Goal: Complete application form

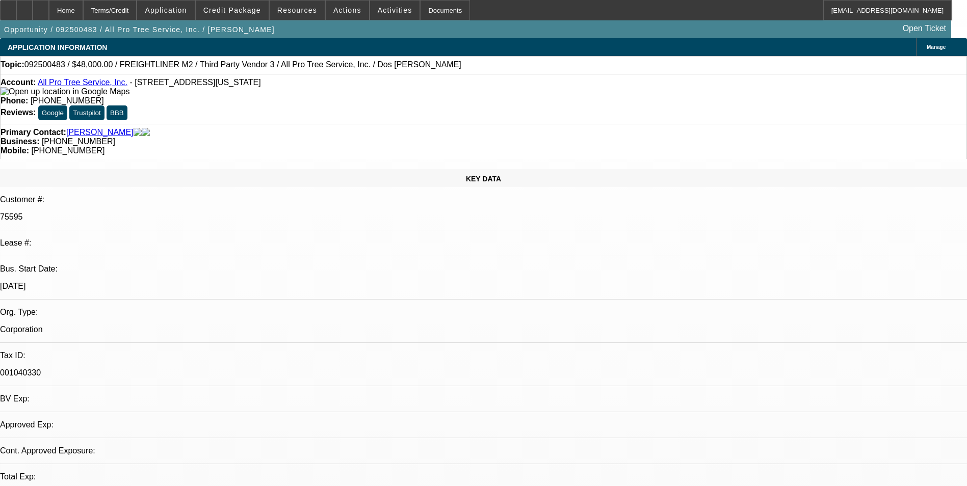
select select "0"
select select "6"
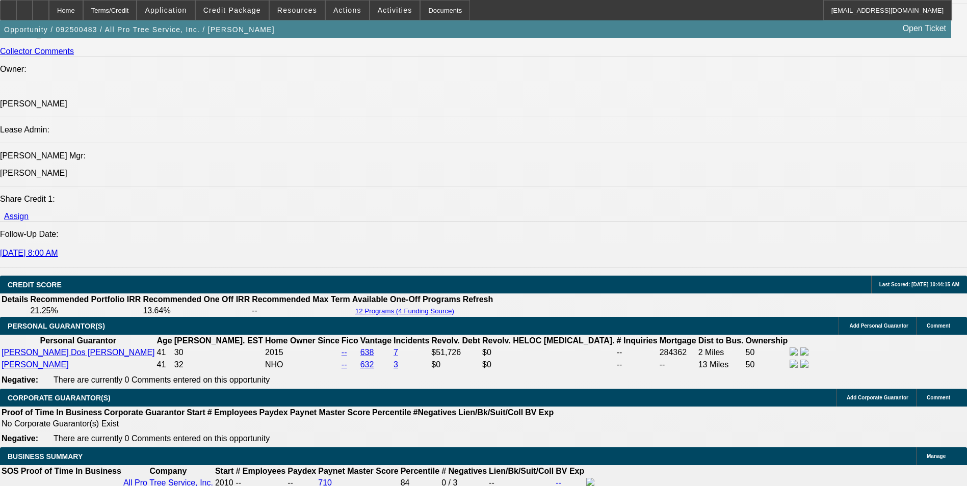
scroll to position [1529, 0]
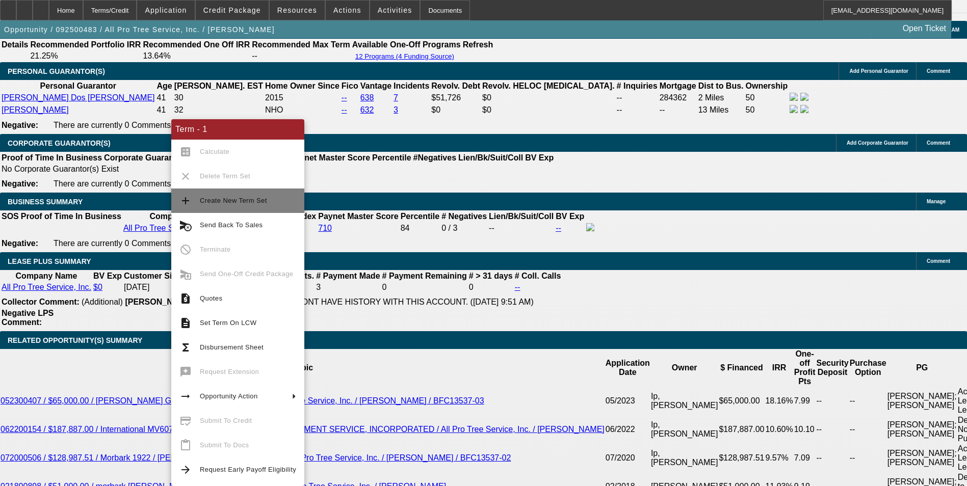
click at [256, 202] on span "Create New Term Set" at bounding box center [233, 201] width 67 height 8
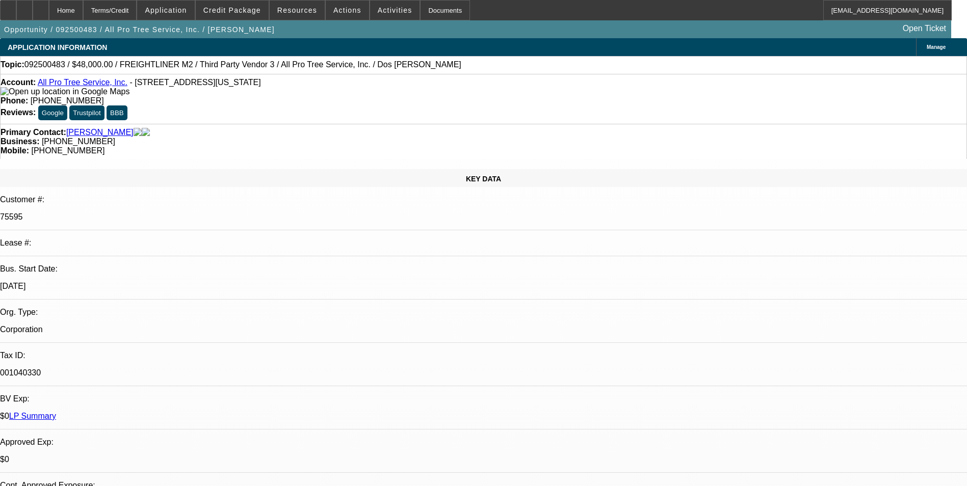
select select "0"
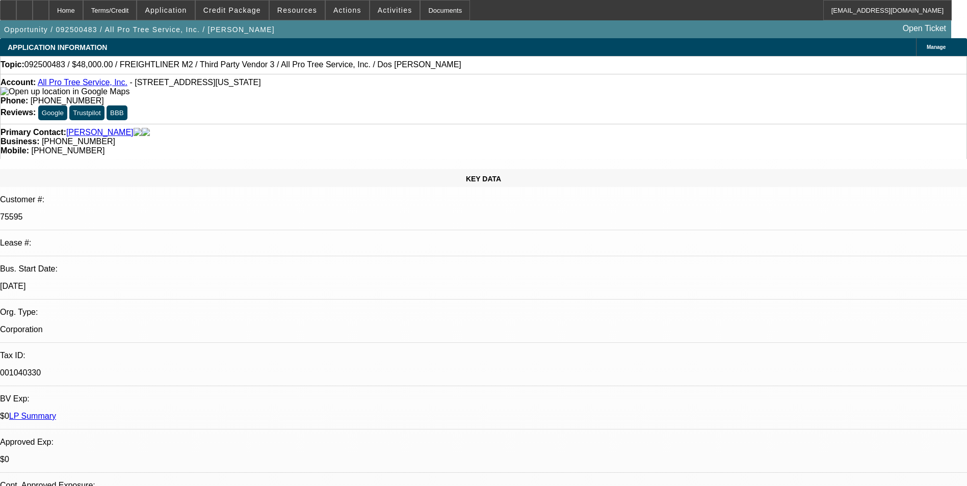
select select "0"
select select "1"
select select "6"
select select "1"
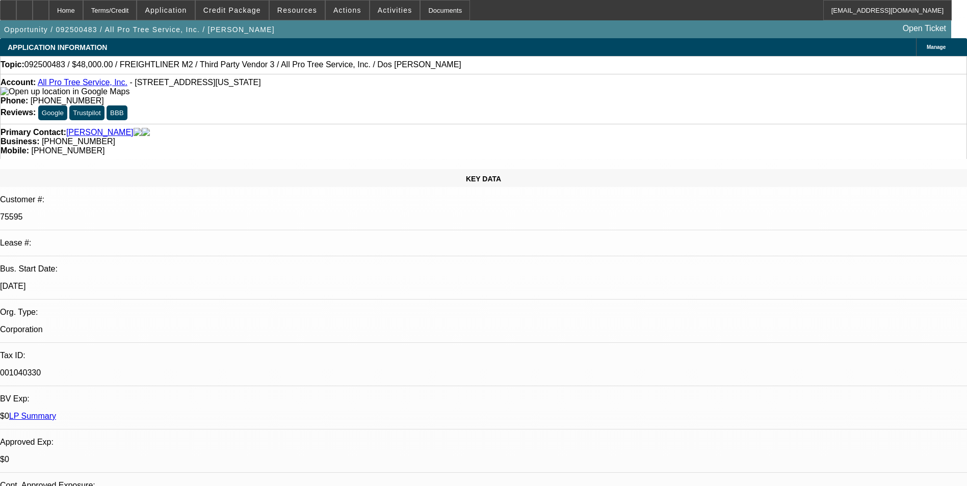
select select "1"
select select "6"
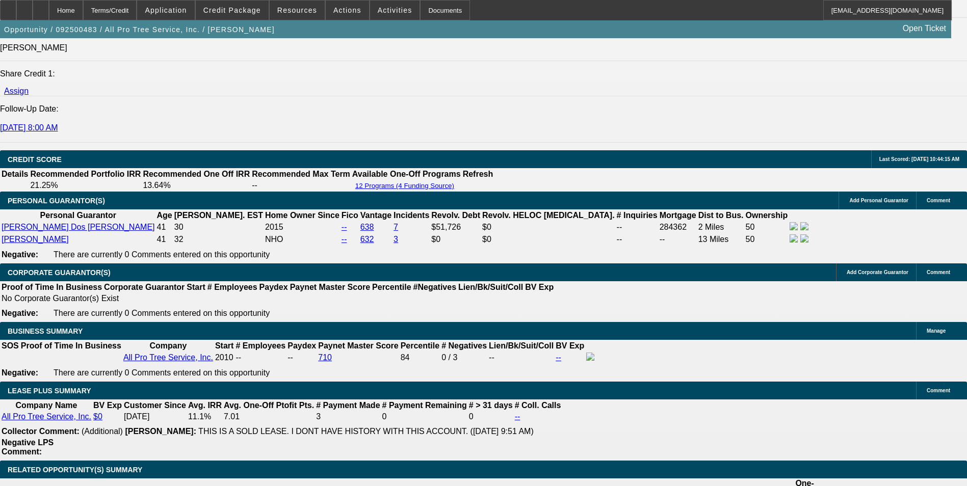
scroll to position [1601, 0]
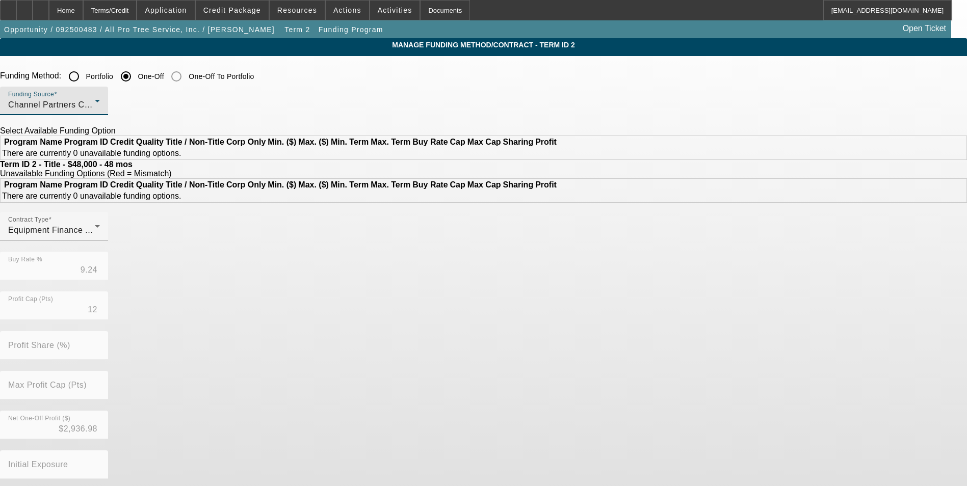
click at [95, 111] on div "Channel Partners Capital LLC (EF)" at bounding box center [51, 105] width 87 height 12
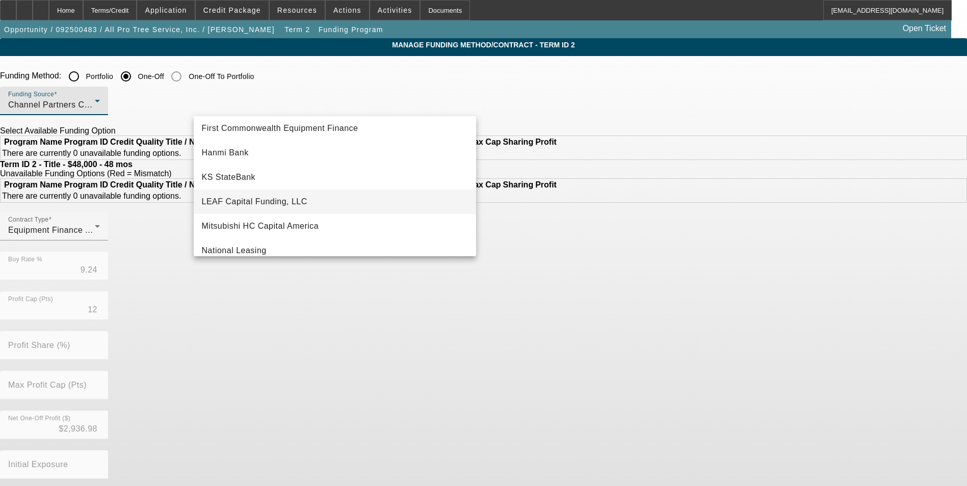
scroll to position [102, 0]
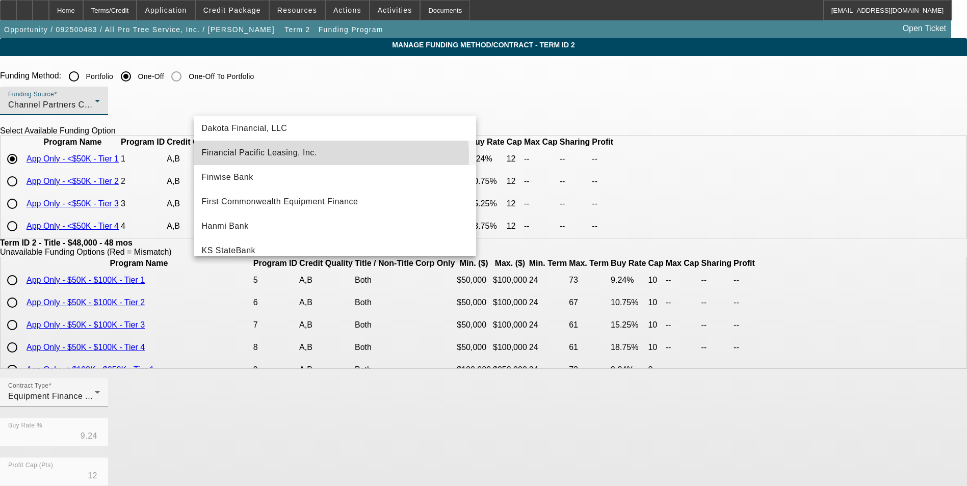
click at [304, 156] on span "Financial Pacific Leasing, Inc." at bounding box center [259, 153] width 115 height 12
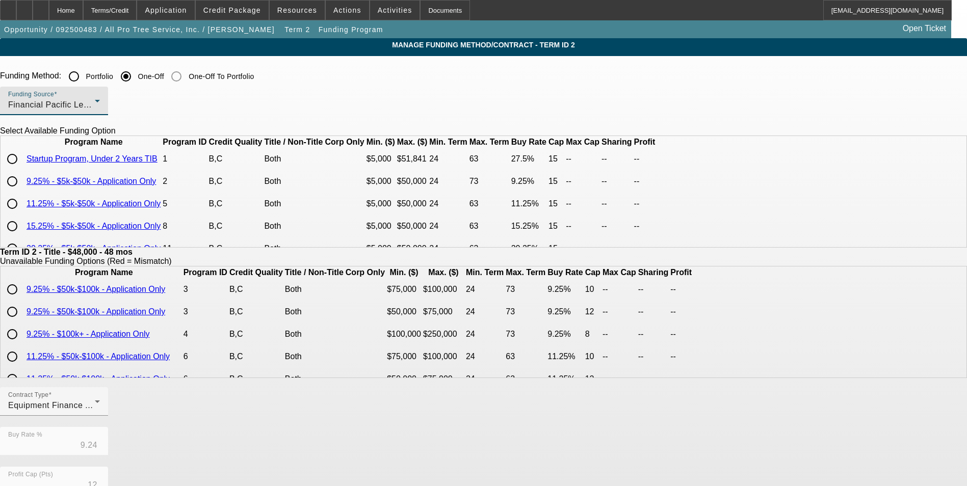
click at [22, 192] on input "radio" at bounding box center [12, 181] width 20 height 20
radio input "true"
type input "9.25"
type input "15"
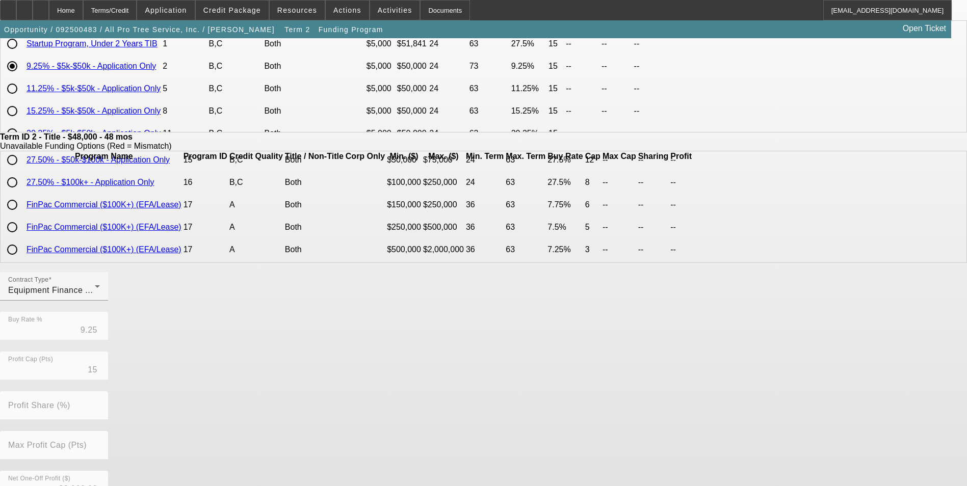
scroll to position [219, 0]
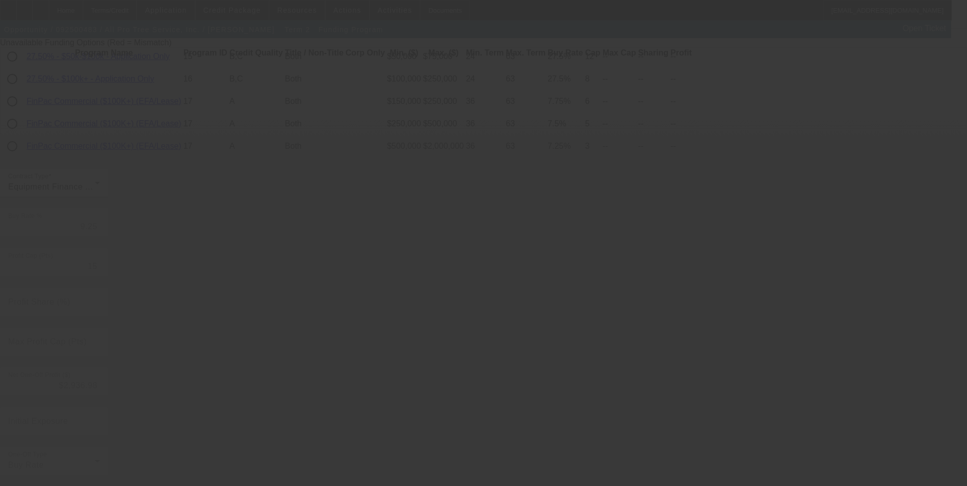
type input "9.24"
type input "12"
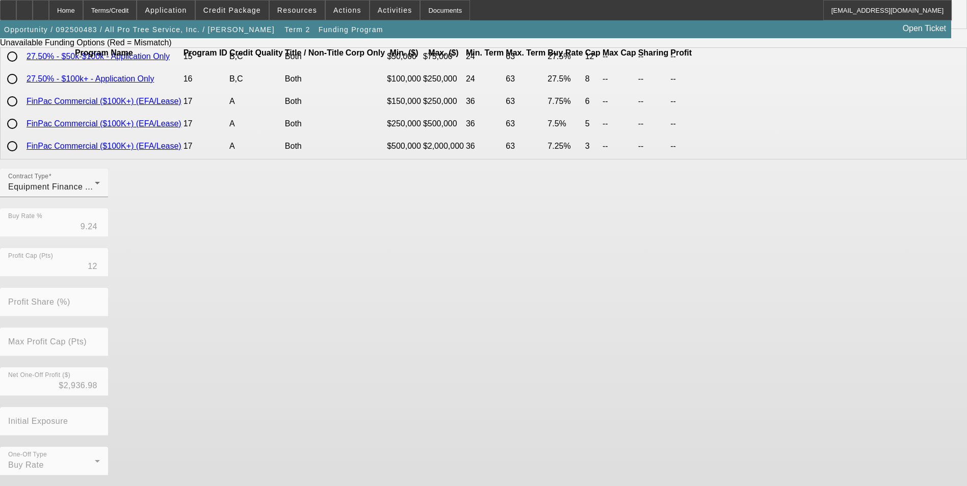
scroll to position [0, 0]
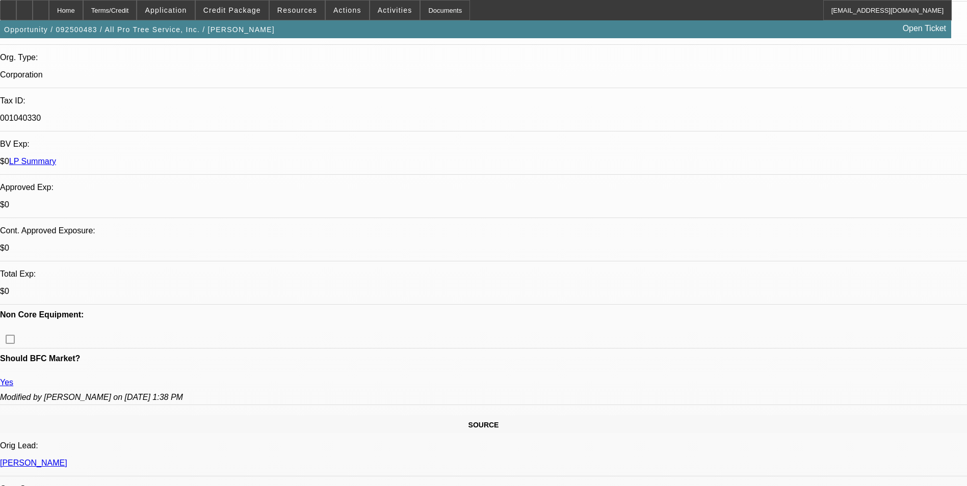
select select "0"
select select "6"
select select "0"
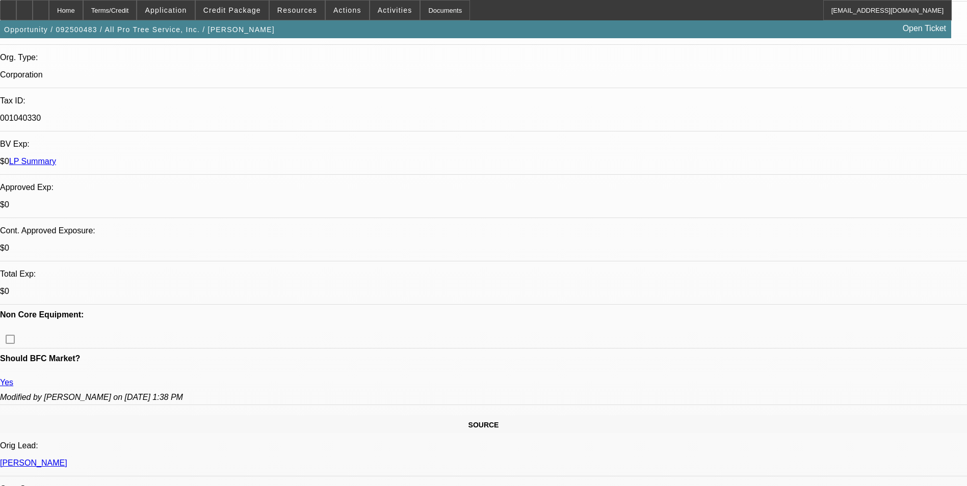
select select "0"
select select "6"
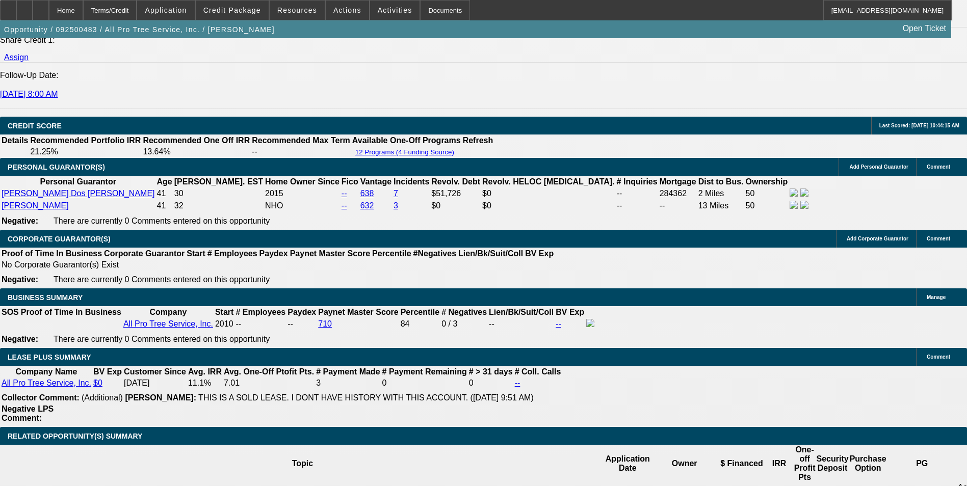
scroll to position [1427, 0]
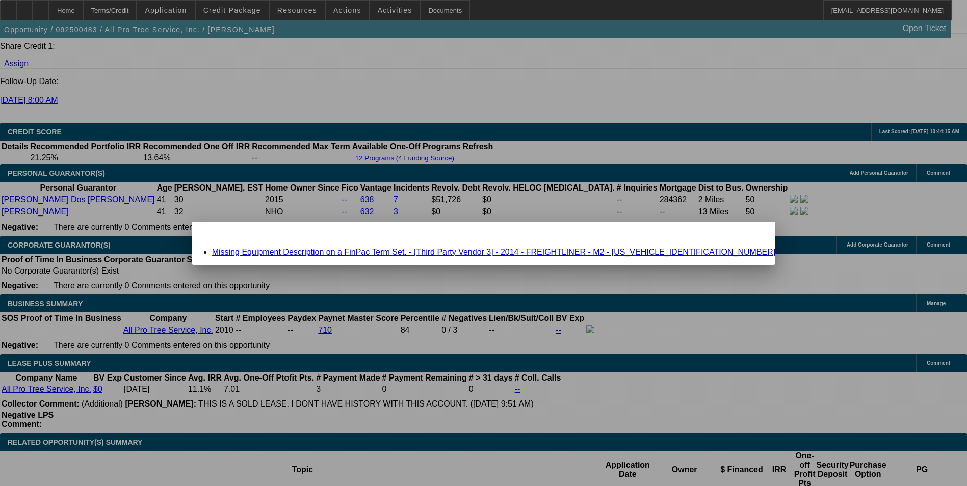
click at [439, 251] on link "Missing Equipment Description on a FinPac Term Set. - [Third Party Vendor 3] - …" at bounding box center [494, 252] width 564 height 9
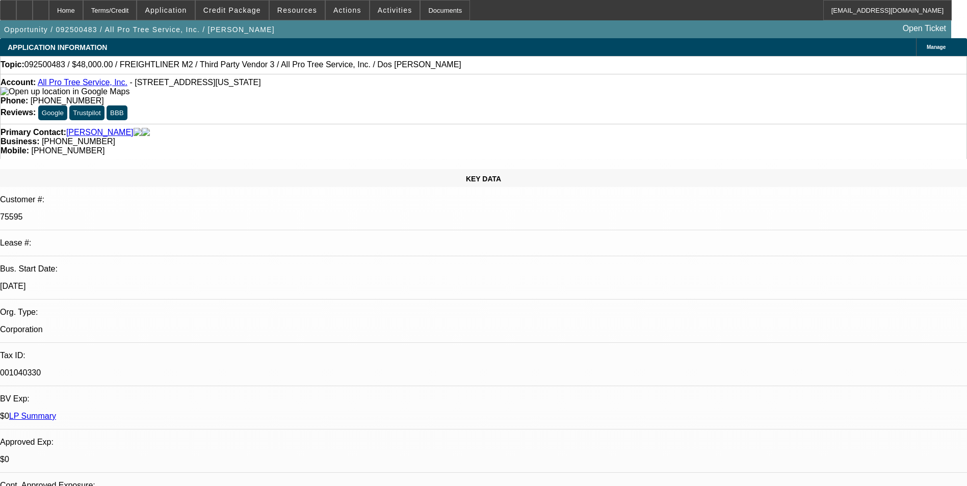
scroll to position [1427, 0]
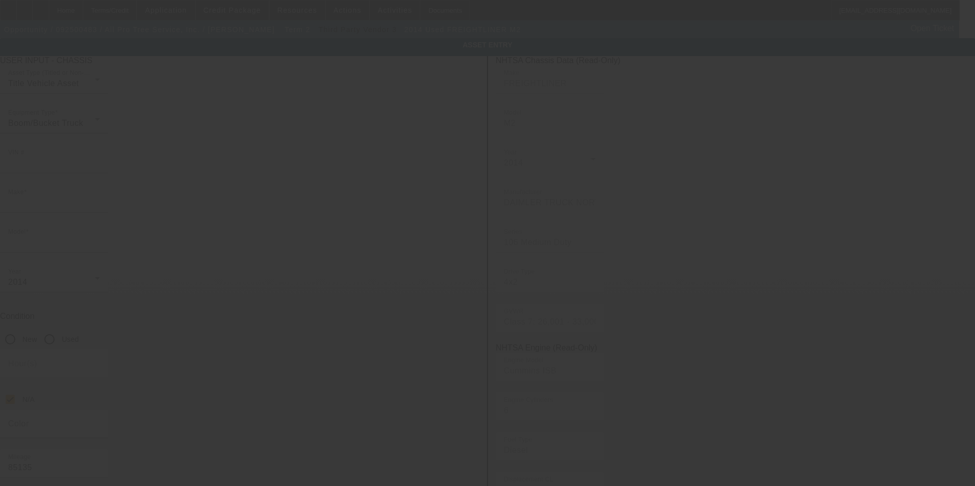
type input "1FVACXDT0EHBL7898"
type input "Freightliner"
type input "M2"
radio input "true"
type input "118 Washington St"
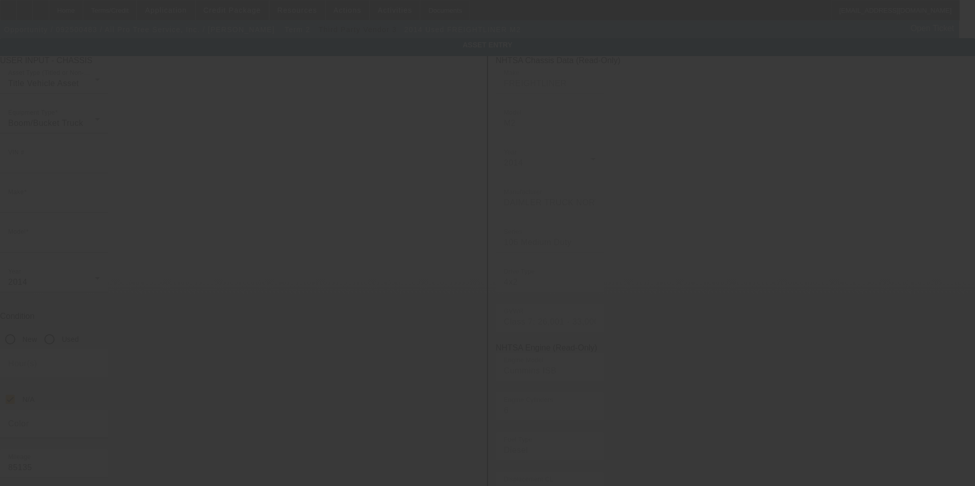
type input "Hudson"
type input "01749"
type input "Middlesex"
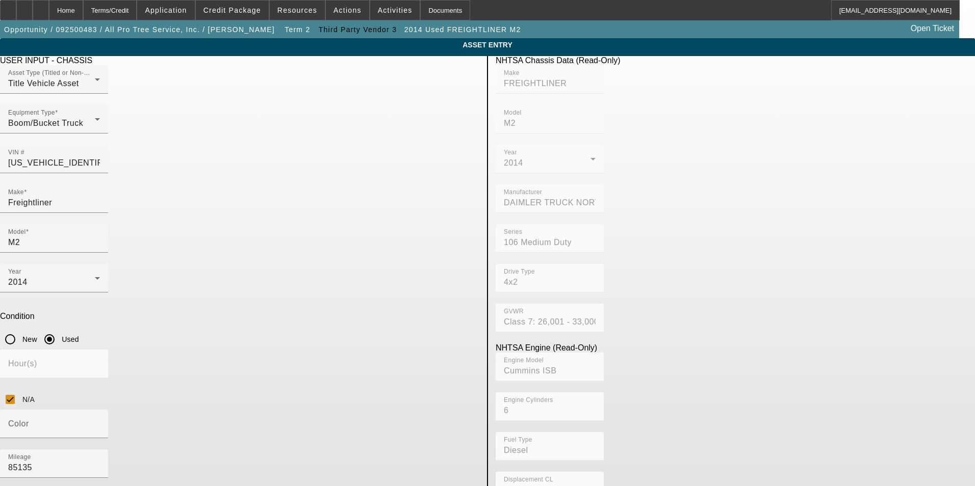
type textarea "Bucket truck"
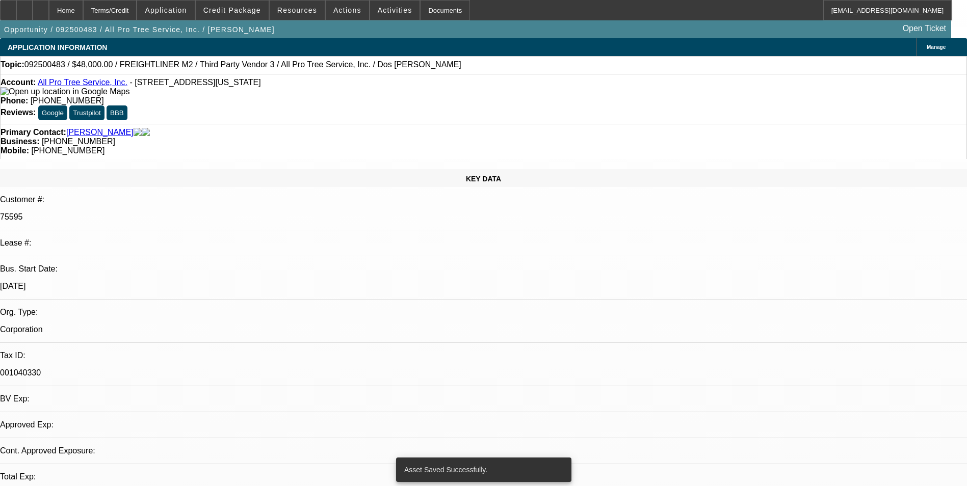
select select "0"
select select "6"
select select "0"
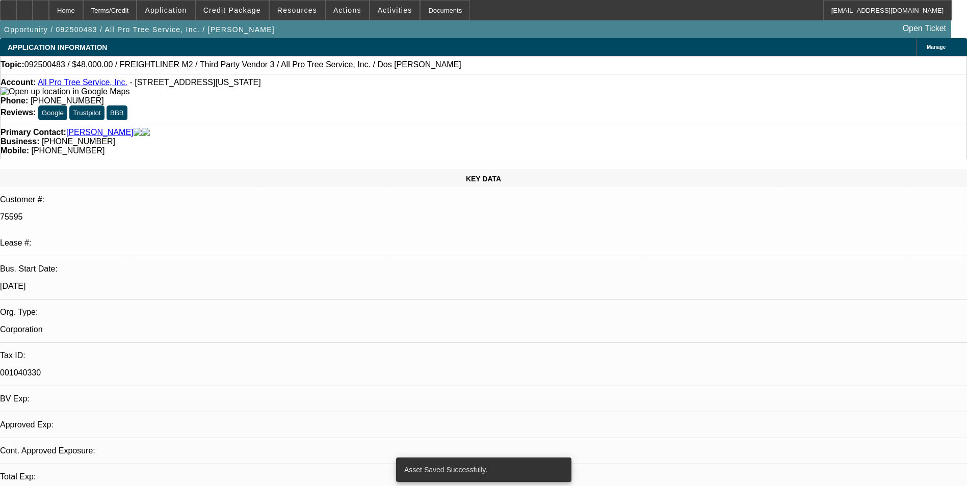
select select "0"
select select "6"
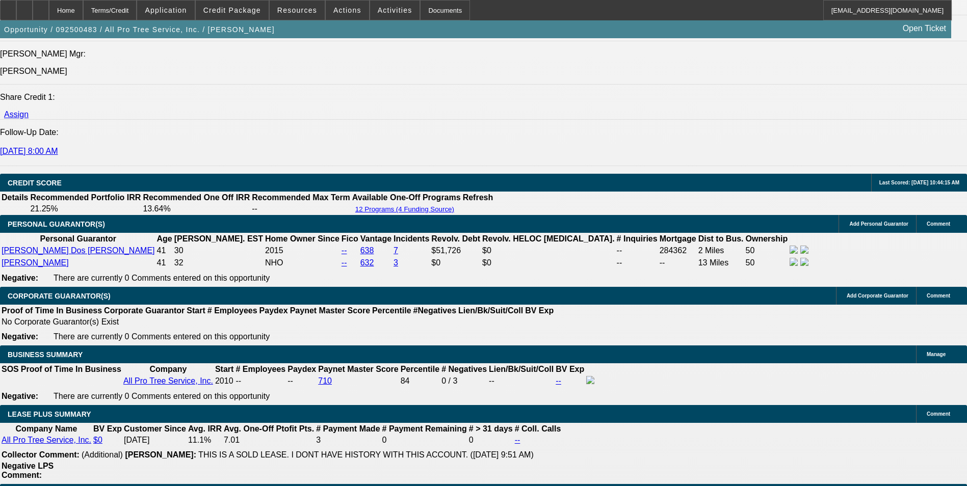
scroll to position [1529, 0]
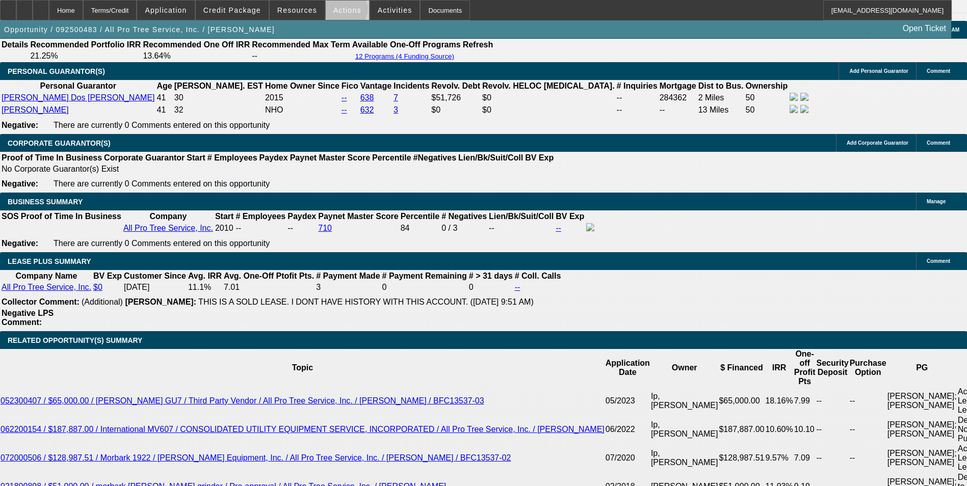
click at [342, 11] on span "Actions" at bounding box center [347, 10] width 28 height 8
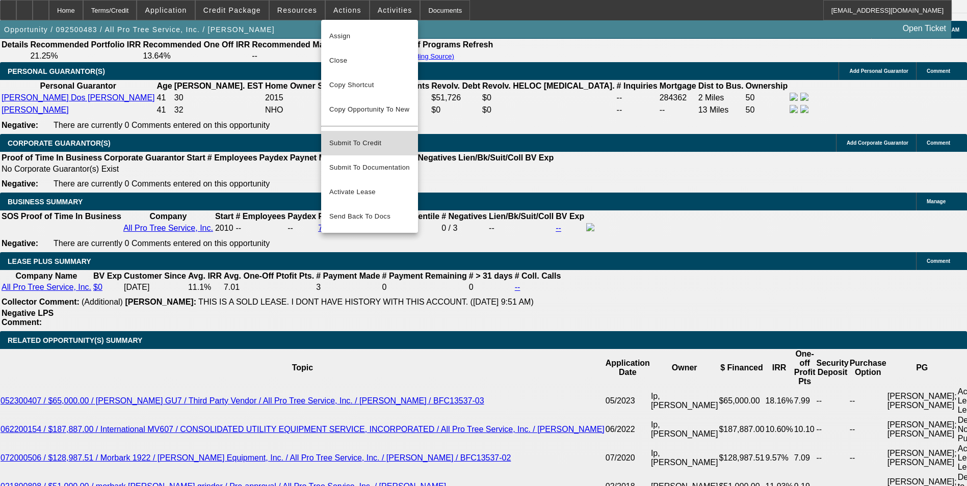
click at [351, 138] on span "Submit To Credit" at bounding box center [369, 143] width 81 height 12
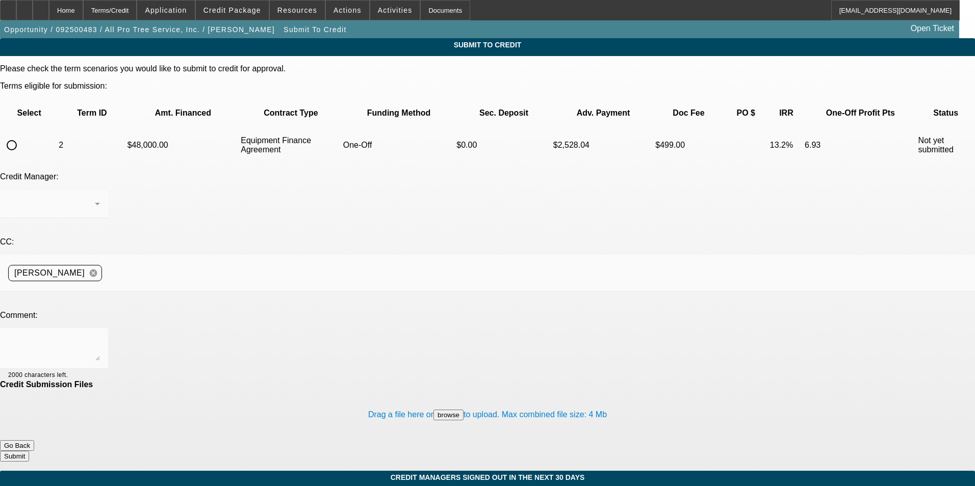
click at [22, 135] on input "radio" at bounding box center [12, 145] width 20 height 20
radio input "true"
click at [100, 336] on textarea at bounding box center [54, 348] width 92 height 24
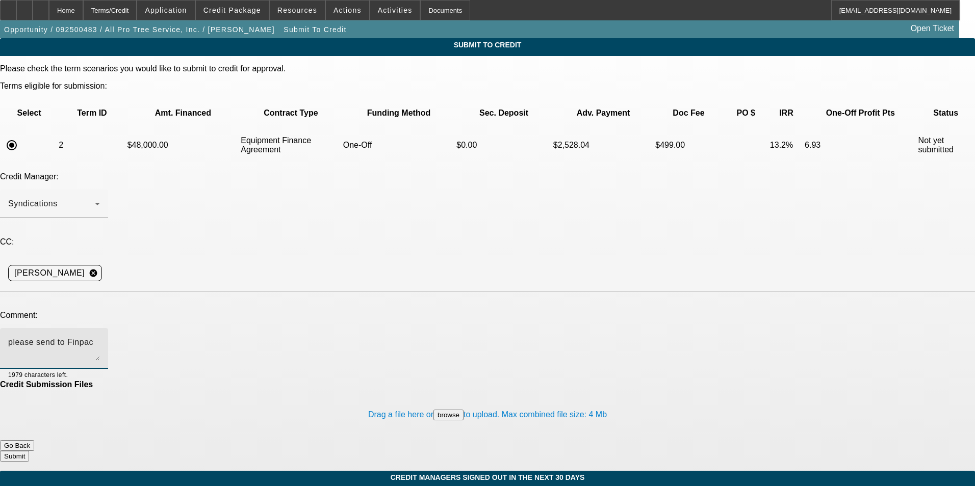
type textarea "please send to Finpac"
click at [29, 451] on button "Submit" at bounding box center [14, 456] width 29 height 11
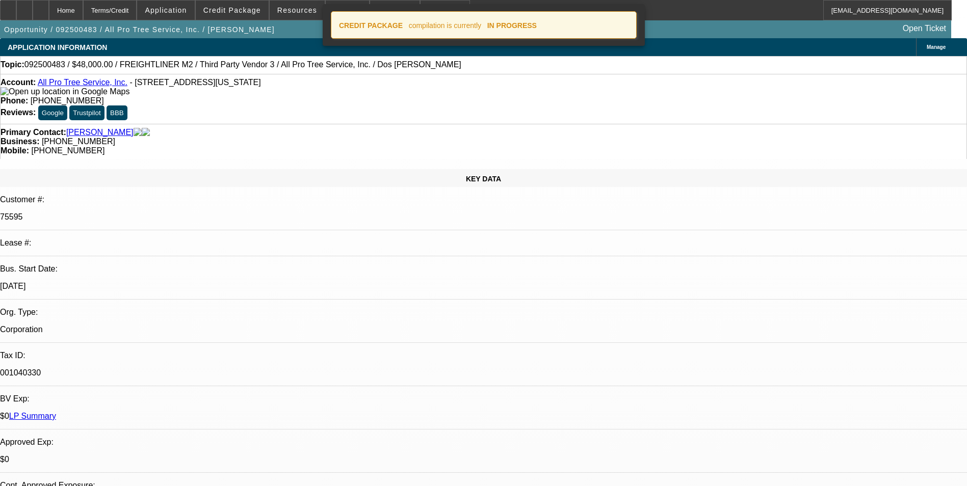
select select "0"
select select "6"
select select "0"
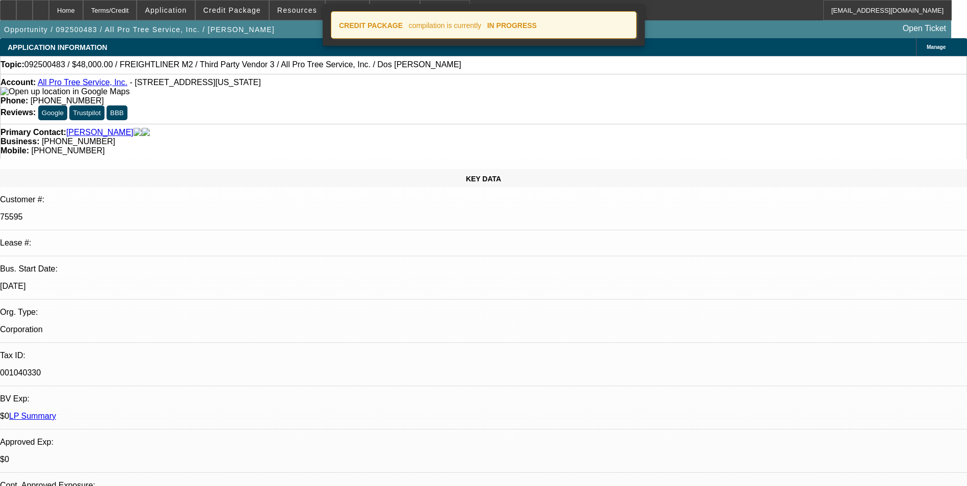
select select "0"
select select "6"
